Goal: Task Accomplishment & Management: Use online tool/utility

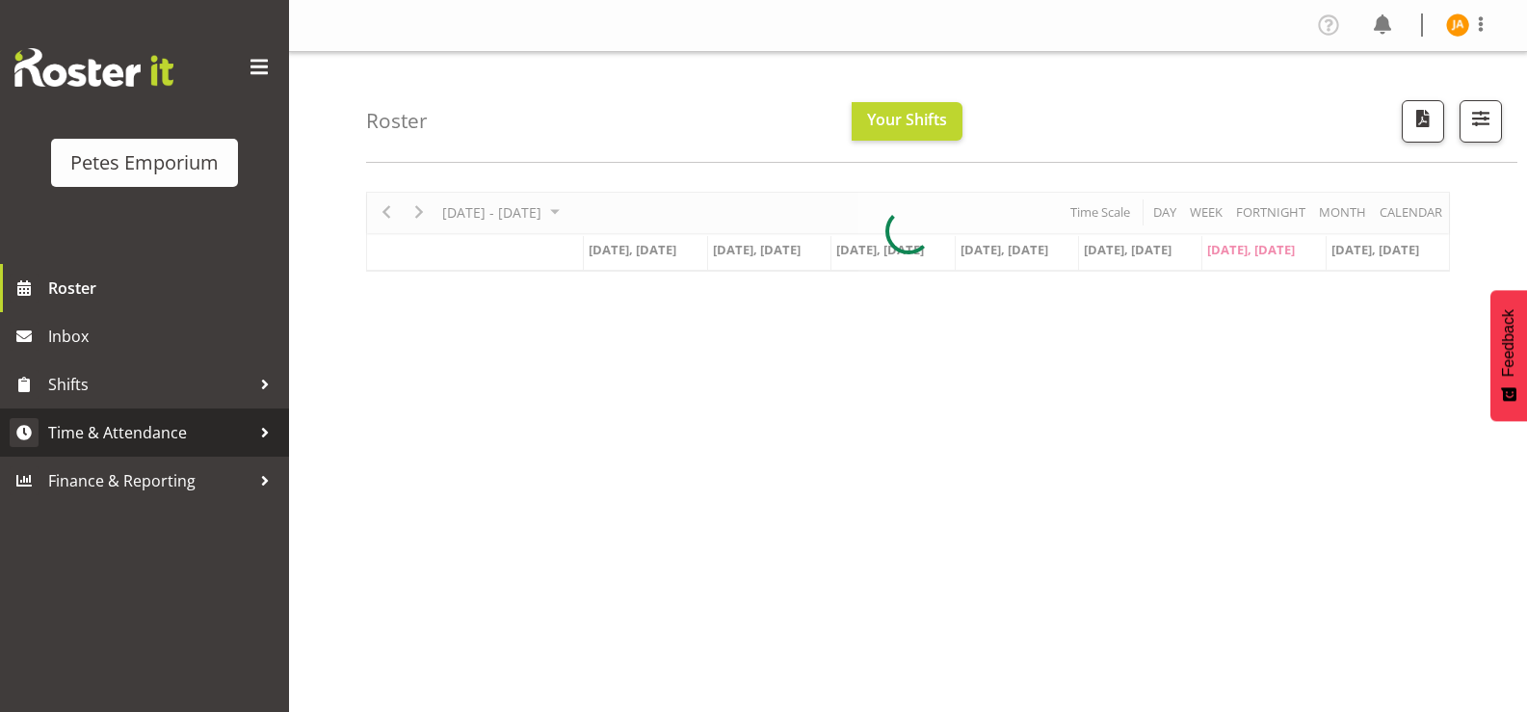
click at [172, 428] on span "Time & Attendance" at bounding box center [149, 432] width 202 height 29
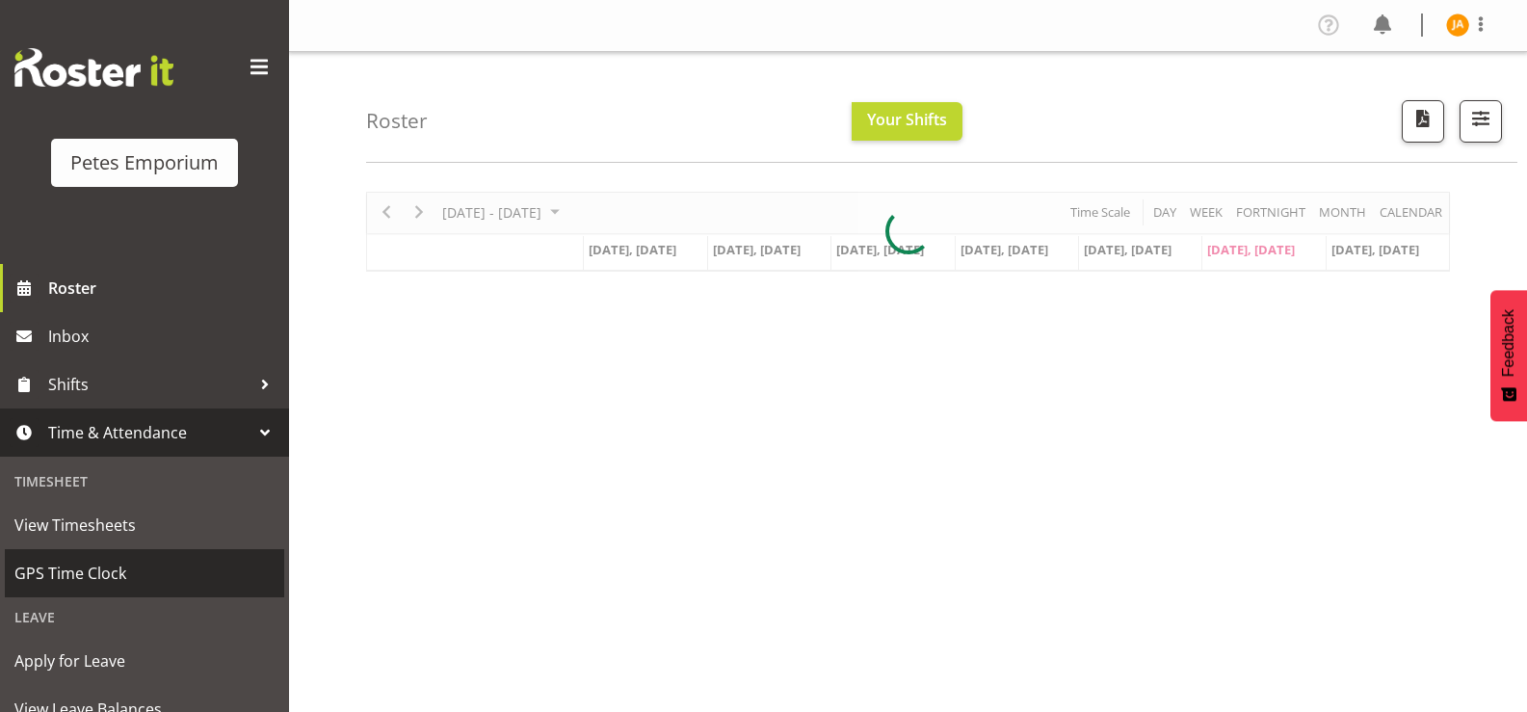
click at [137, 574] on span "GPS Time Clock" at bounding box center [144, 573] width 260 height 29
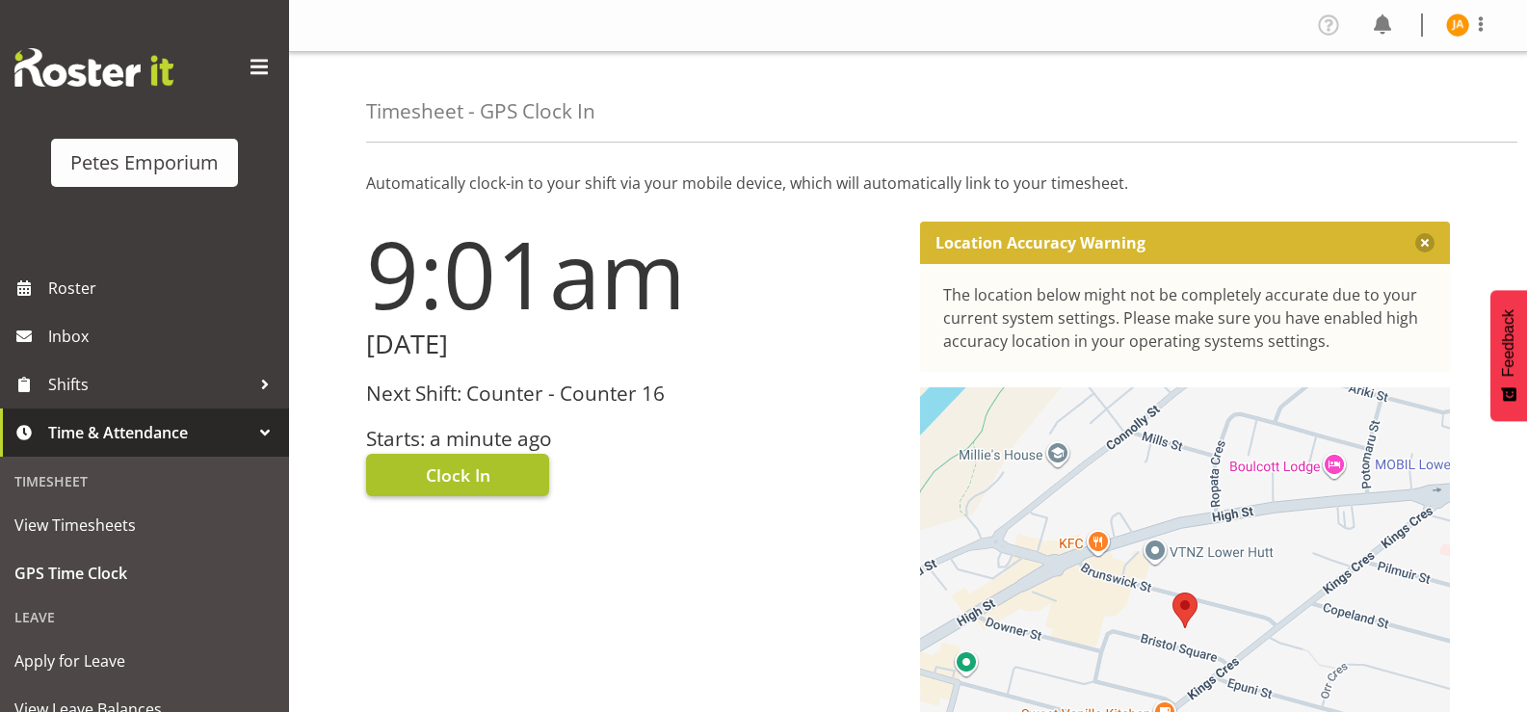
click at [491, 483] on button "Clock In" at bounding box center [457, 475] width 183 height 42
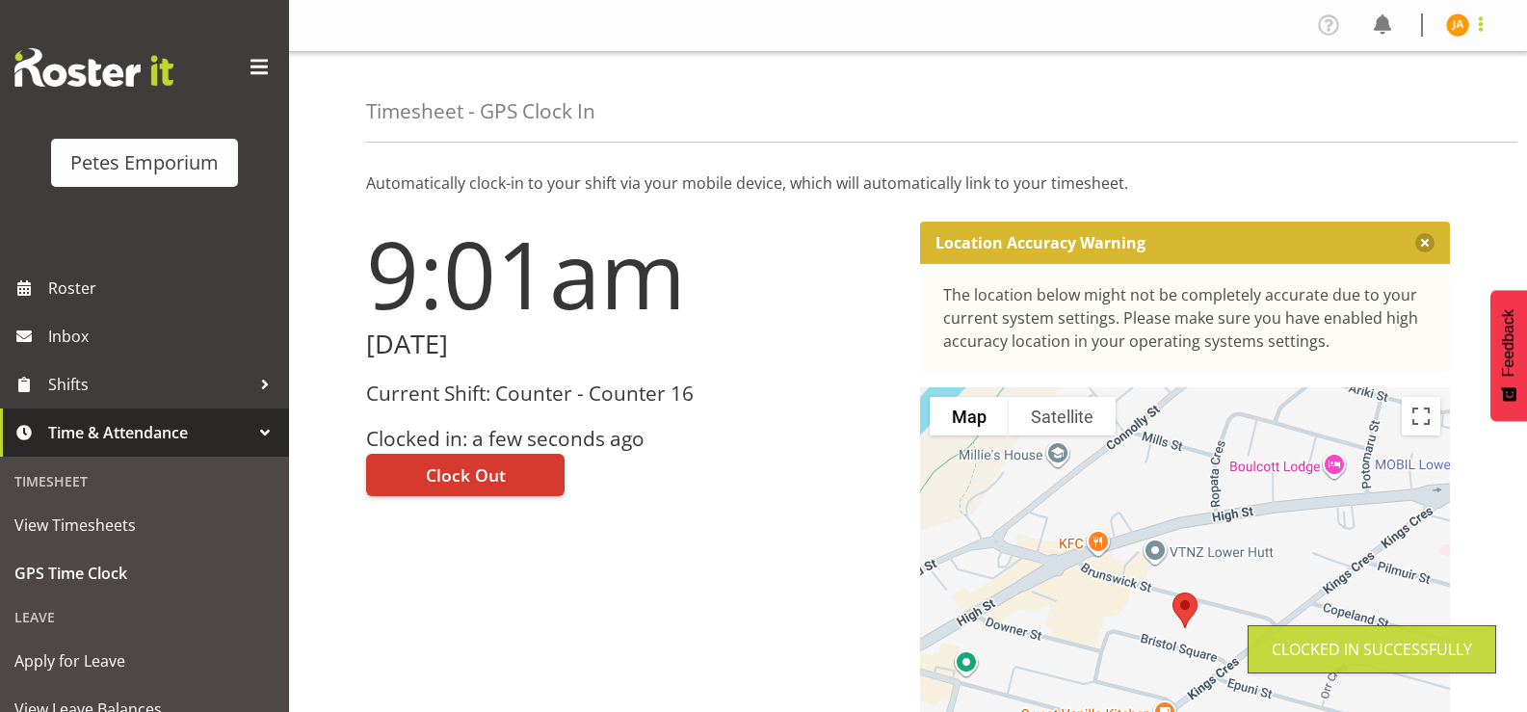
click at [1484, 36] on span at bounding box center [1480, 24] width 23 height 23
click at [1383, 104] on link "Log Out" at bounding box center [1400, 101] width 185 height 35
